Goal: Navigation & Orientation: Find specific page/section

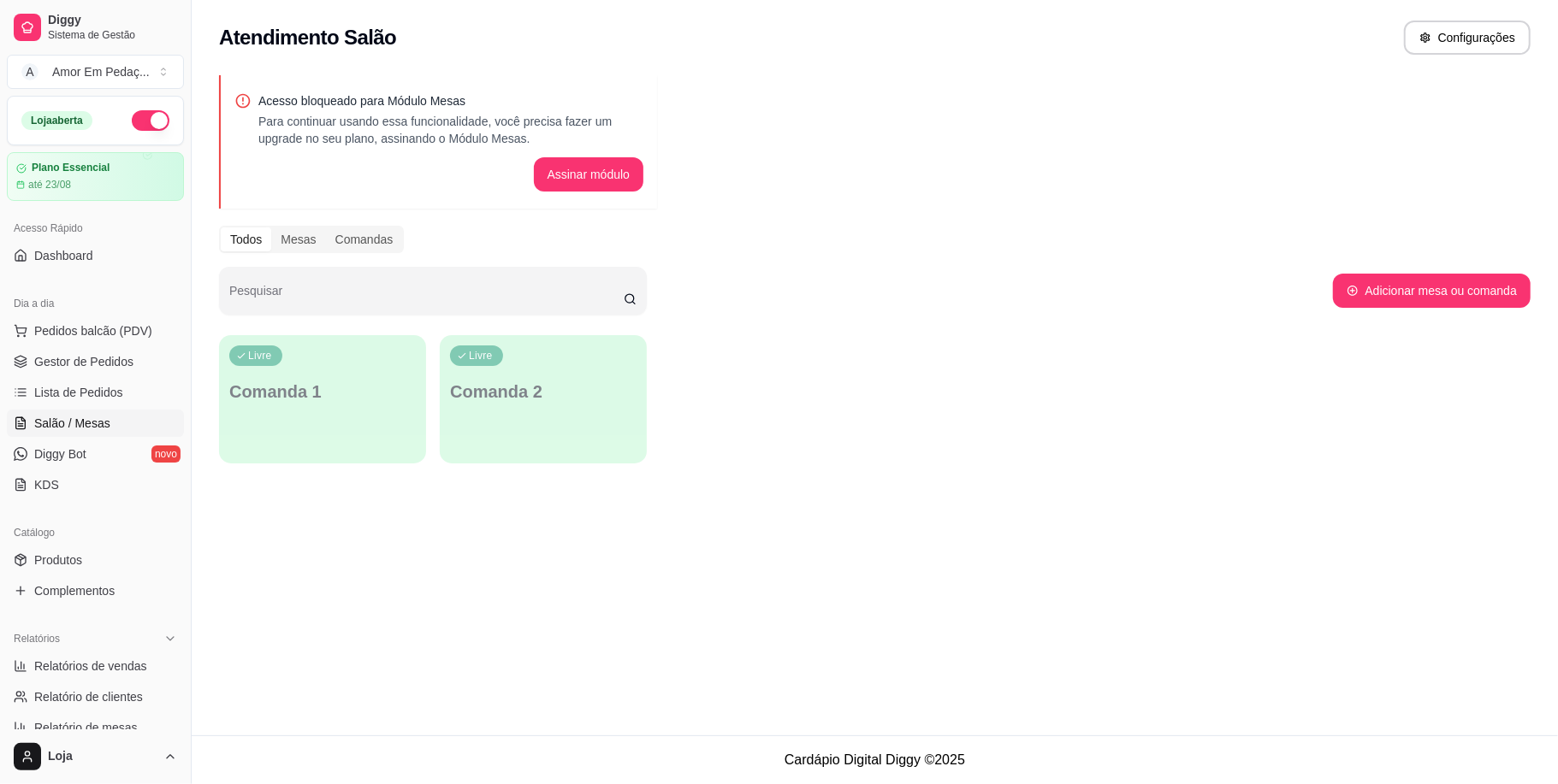
click at [93, 445] on link "Diggy Bot novo" at bounding box center [96, 454] width 177 height 27
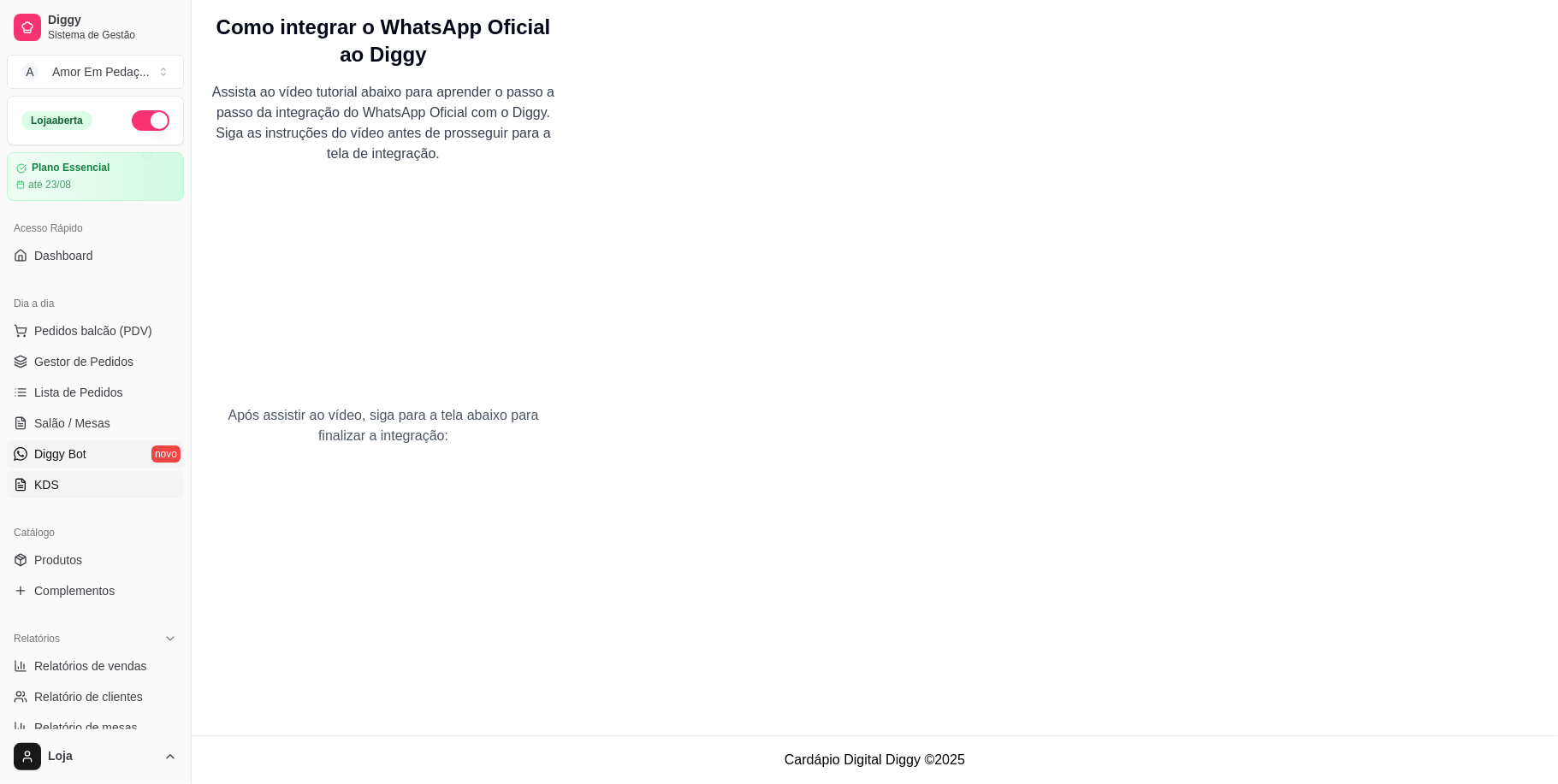
click at [60, 474] on link "KDS" at bounding box center [96, 484] width 177 height 27
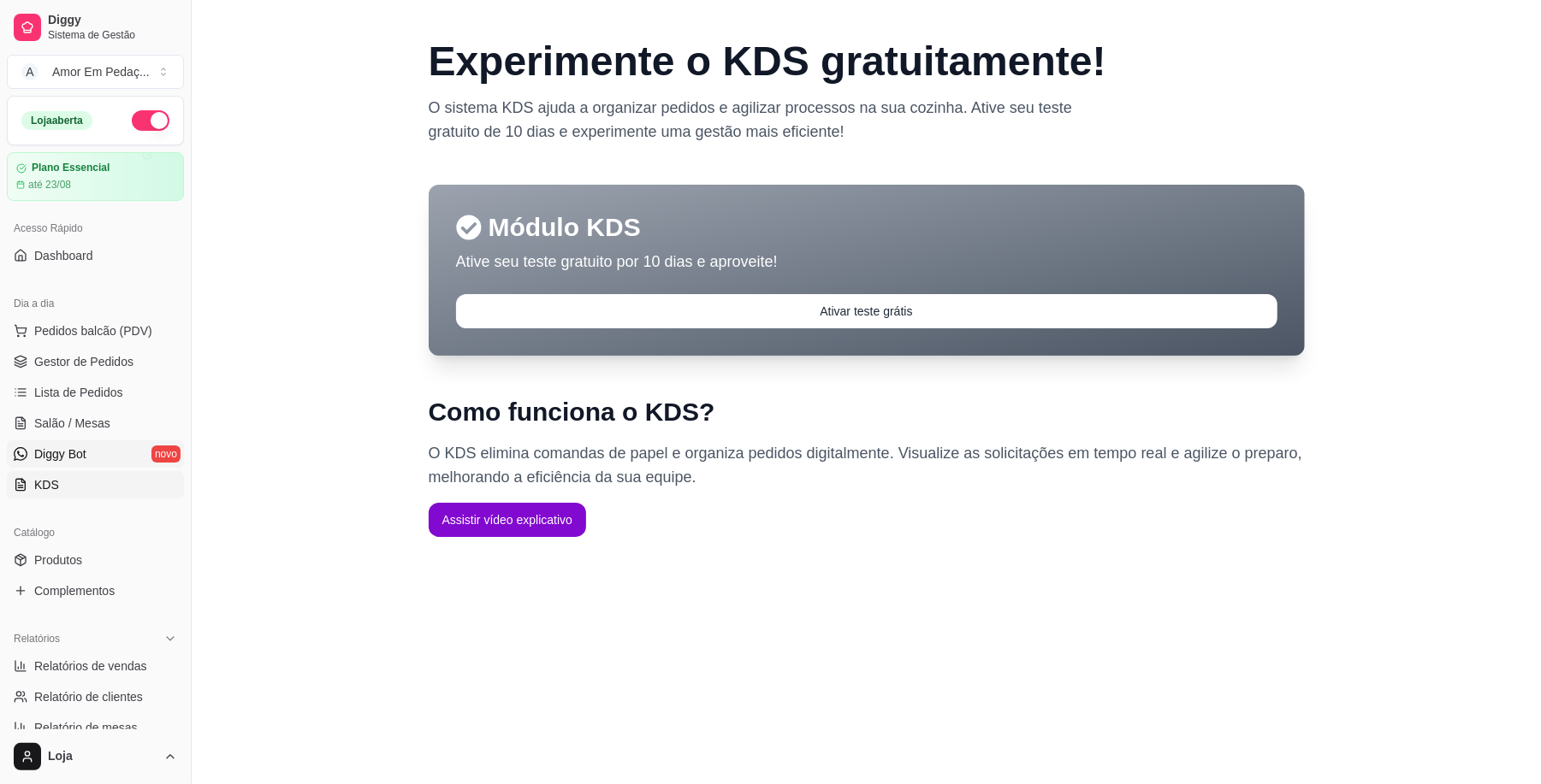
click at [134, 449] on link "Diggy Bot novo" at bounding box center [96, 454] width 177 height 27
